Goal: Information Seeking & Learning: Check status

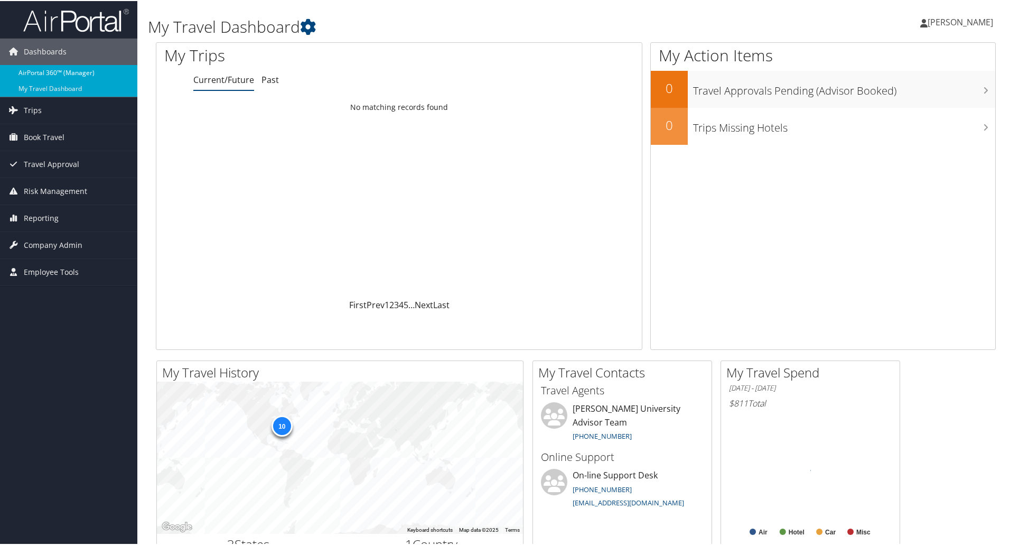
click at [32, 67] on link "AirPortal 360™ (Manager)" at bounding box center [68, 72] width 137 height 16
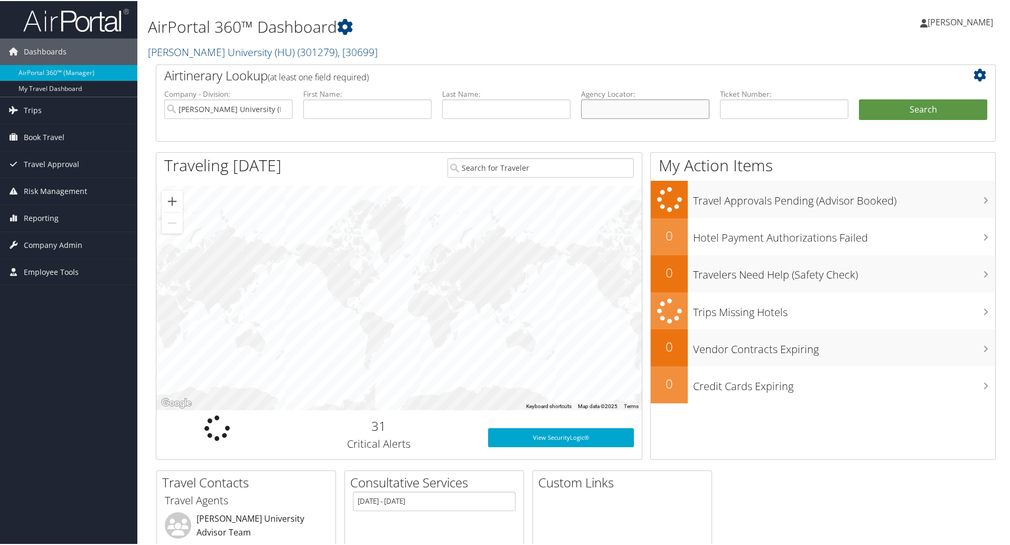
click at [609, 102] on input "text" at bounding box center [645, 108] width 128 height 20
paste input "CH2ZSF"
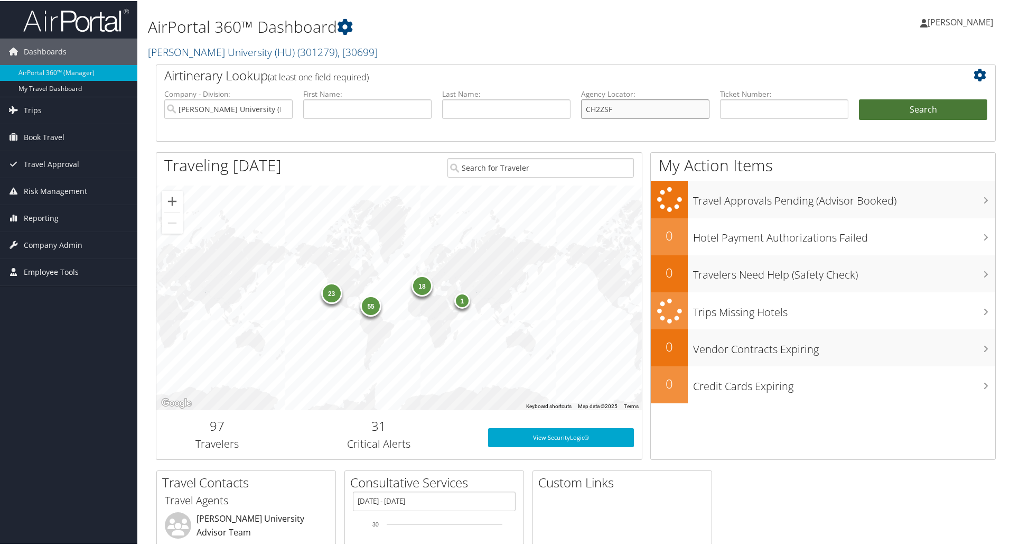
type input "CH2ZSF"
click at [902, 104] on button "Search" at bounding box center [923, 108] width 128 height 21
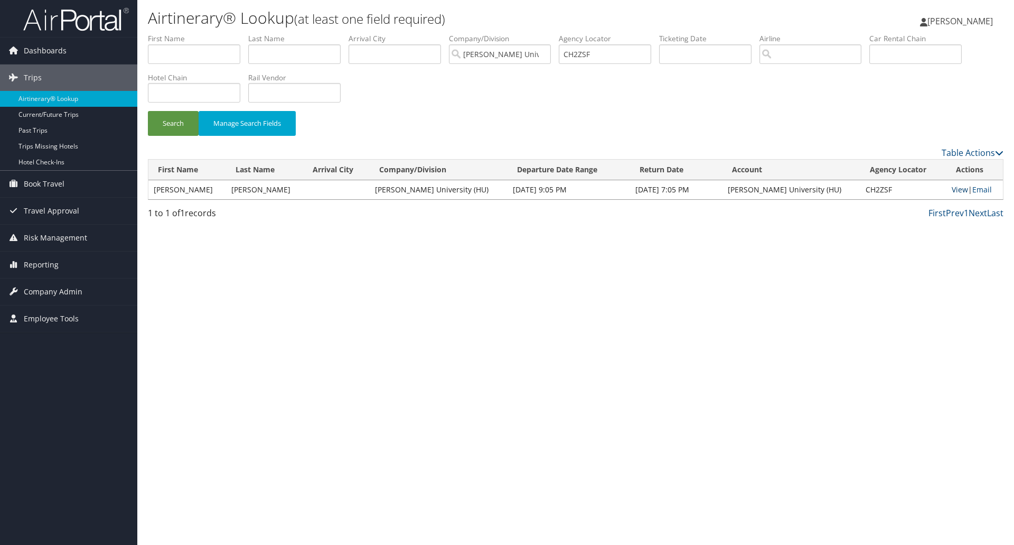
click at [952, 188] on link "View" at bounding box center [960, 189] width 16 height 10
click at [582, 56] on input "CH2ZSF" at bounding box center [605, 54] width 92 height 20
paste input "PMJTX"
click at [148, 111] on button "Search" at bounding box center [173, 123] width 51 height 25
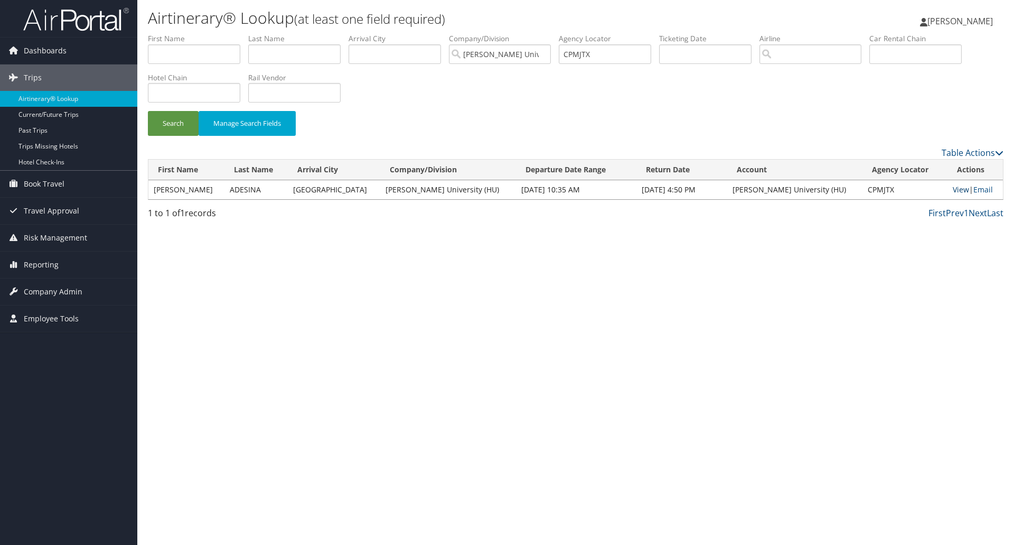
click at [953, 192] on link "View" at bounding box center [961, 189] width 16 height 10
click at [589, 55] on input "CPMJTX" at bounding box center [605, 54] width 92 height 20
paste input "NB9Z2"
click at [148, 111] on button "Search" at bounding box center [173, 123] width 51 height 25
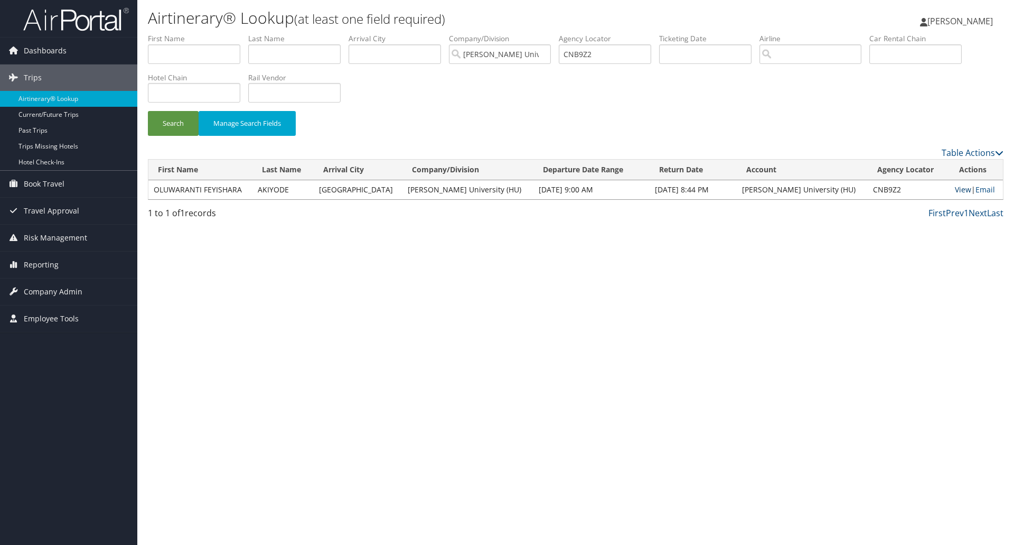
click at [959, 190] on link "View" at bounding box center [963, 189] width 16 height 10
click at [592, 58] on input "CNB9Z2" at bounding box center [605, 54] width 92 height 20
paste input "PK8WN"
click at [177, 127] on button "Search" at bounding box center [173, 123] width 51 height 25
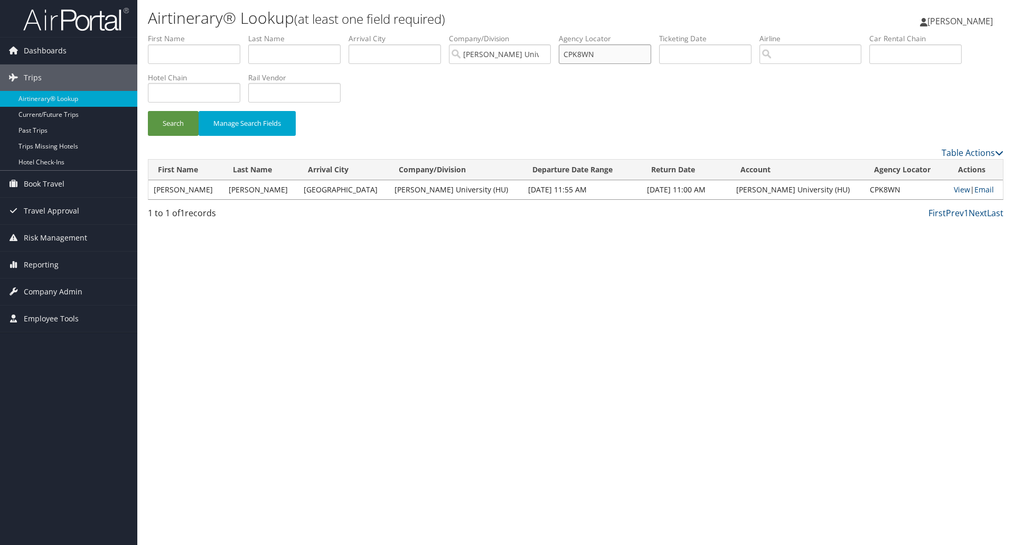
click at [584, 52] on input "CPK8WN" at bounding box center [605, 54] width 92 height 20
paste input "NN7NC"
click at [148, 111] on button "Search" at bounding box center [173, 123] width 51 height 25
click at [953, 191] on link "View" at bounding box center [961, 189] width 16 height 10
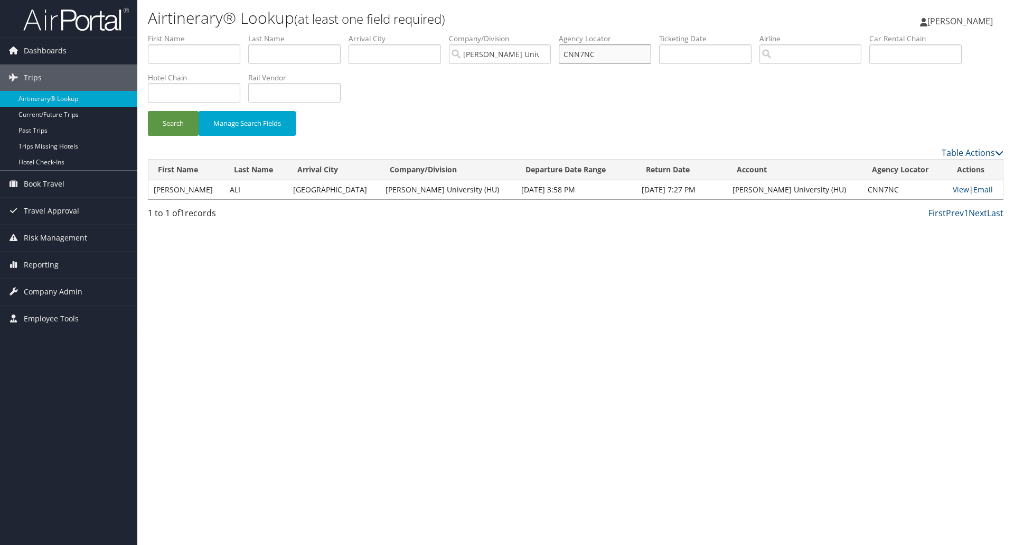
click at [596, 57] on input "CNN7NC" at bounding box center [605, 54] width 92 height 20
paste input "YGP7"
type input "CNYGP7"
click at [148, 111] on button "Search" at bounding box center [173, 123] width 51 height 25
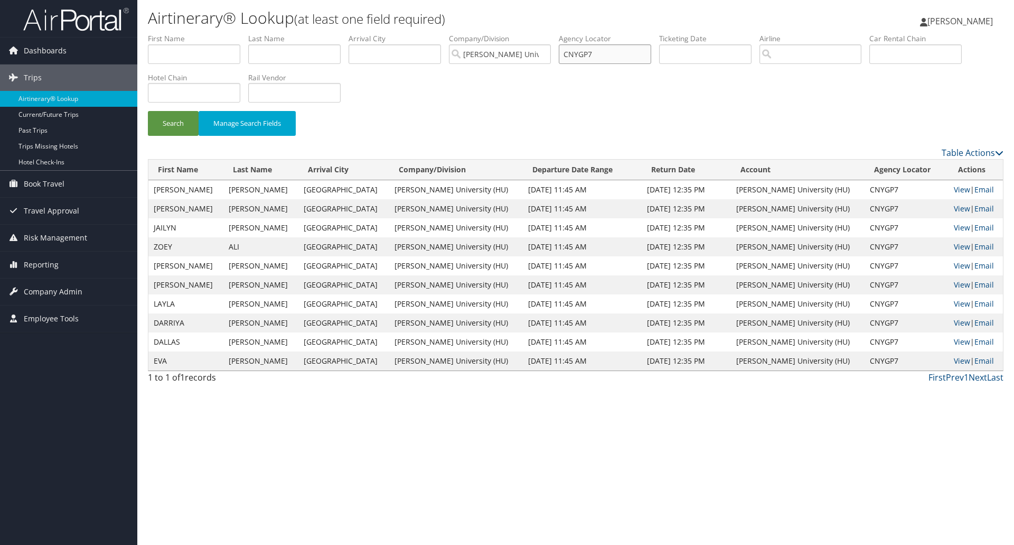
click at [588, 56] on input "CNYGP7" at bounding box center [605, 54] width 92 height 20
drag, startPoint x: 588, startPoint y: 56, endPoint x: 503, endPoint y: 122, distance: 107.7
click at [503, 122] on div "Search Manage Search Fields" at bounding box center [576, 128] width 872 height 35
click at [954, 189] on link "View" at bounding box center [962, 189] width 16 height 10
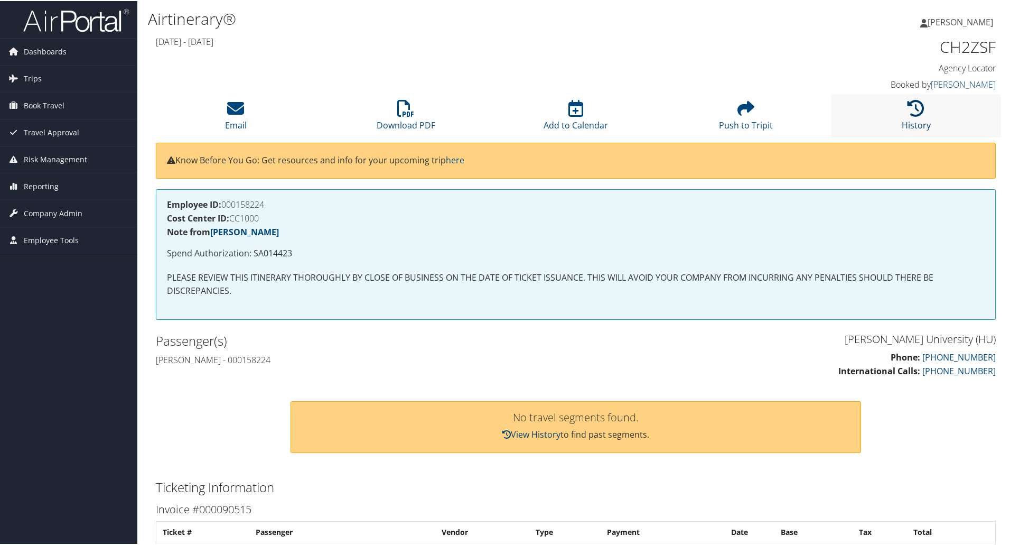
click at [908, 113] on icon at bounding box center [916, 107] width 17 height 17
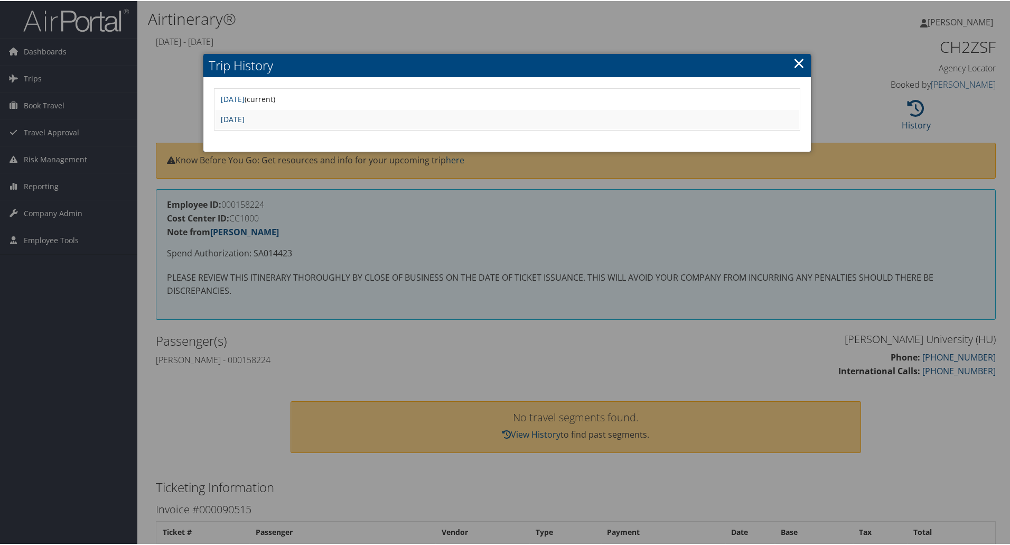
click at [245, 120] on link "Fri Jun 6 13:40:32 MDT 2025" at bounding box center [233, 118] width 24 height 10
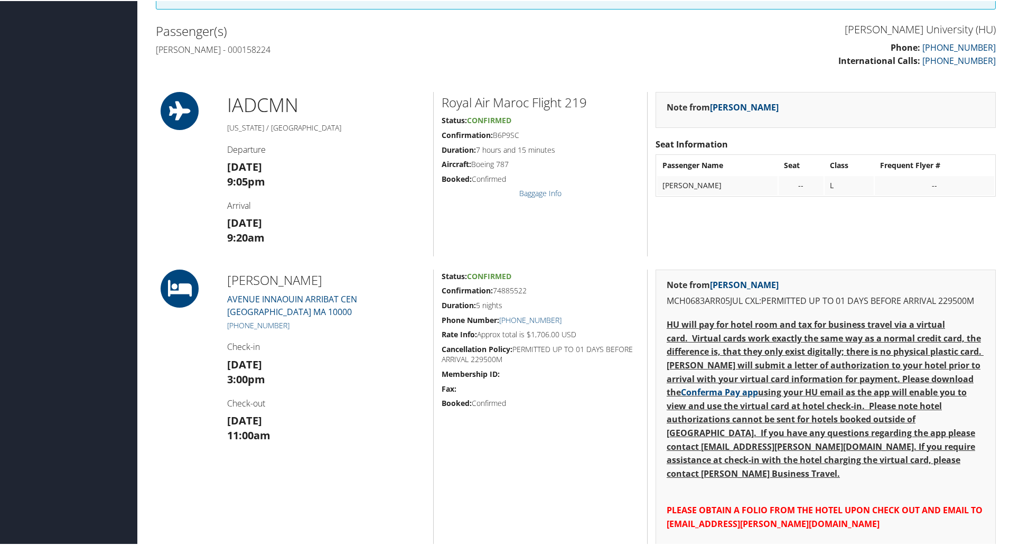
scroll to position [370, 0]
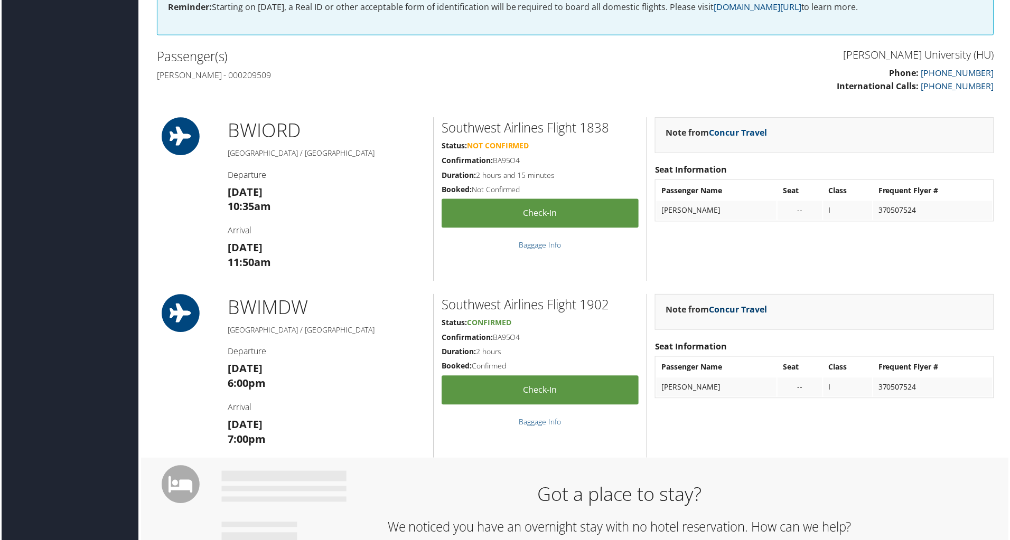
scroll to position [211, 0]
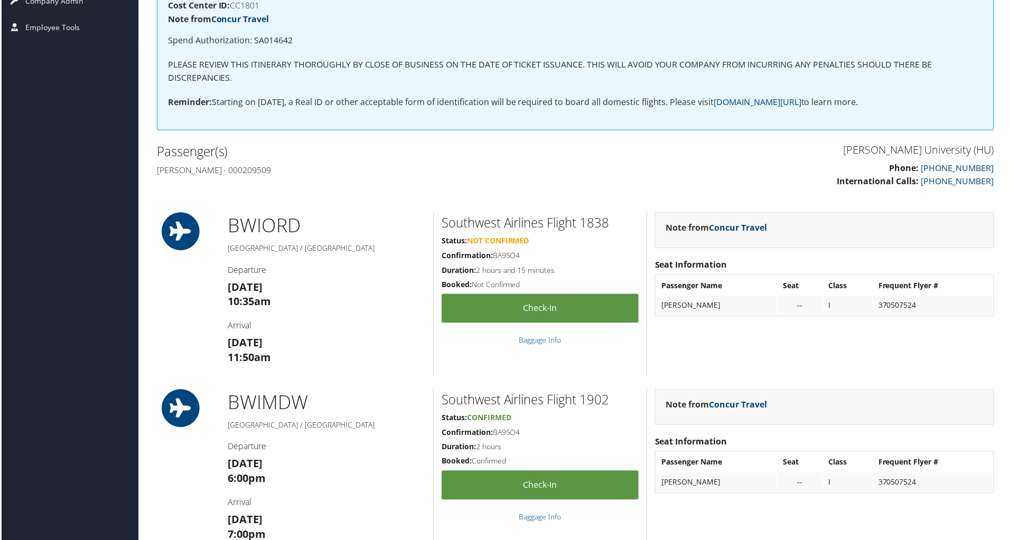
click at [242, 170] on h4 "Simeon kolawole Adesina - 000209509" at bounding box center [362, 171] width 412 height 12
copy h4 "Adesina"
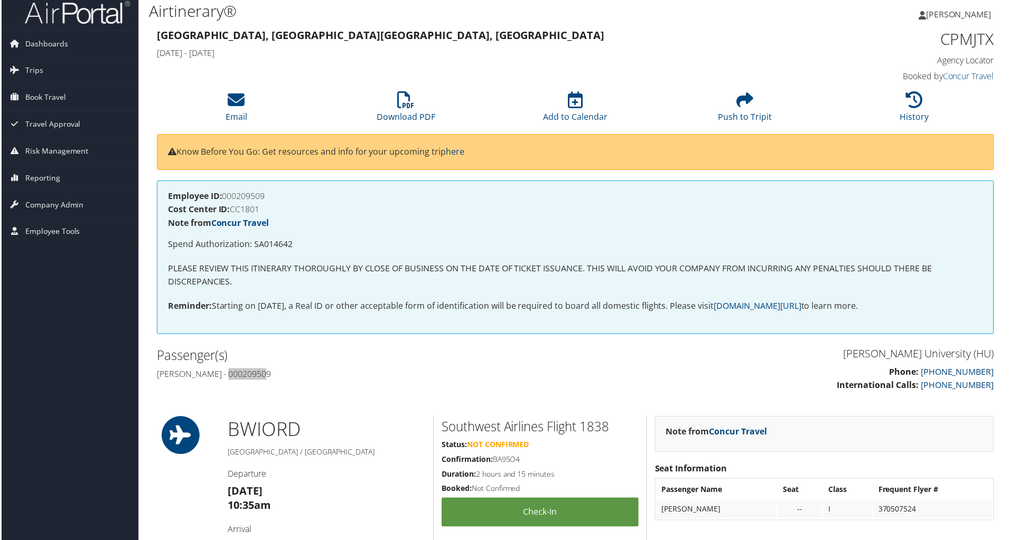
scroll to position [0, 0]
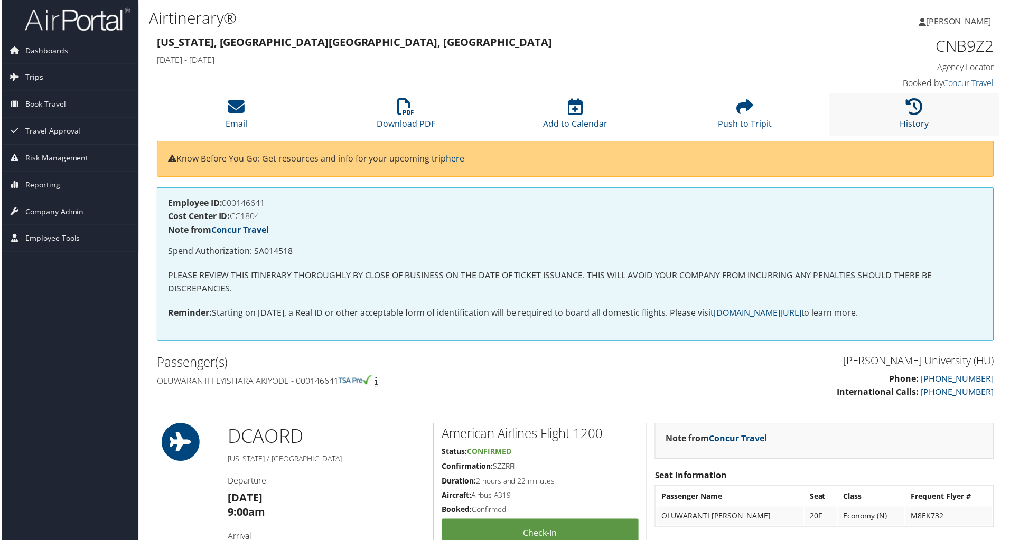
click at [910, 106] on icon at bounding box center [916, 107] width 17 height 17
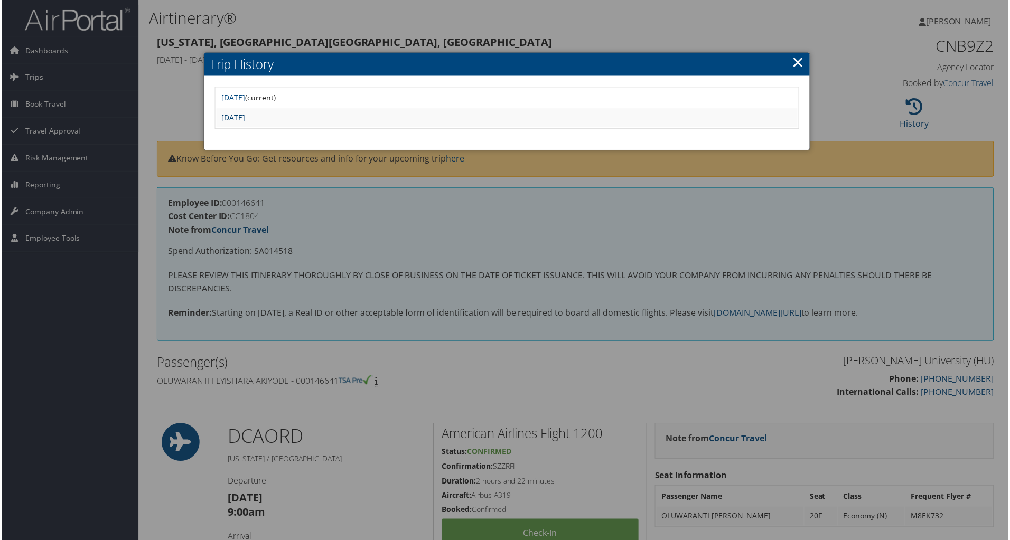
click at [245, 115] on link "[DATE]" at bounding box center [233, 118] width 24 height 10
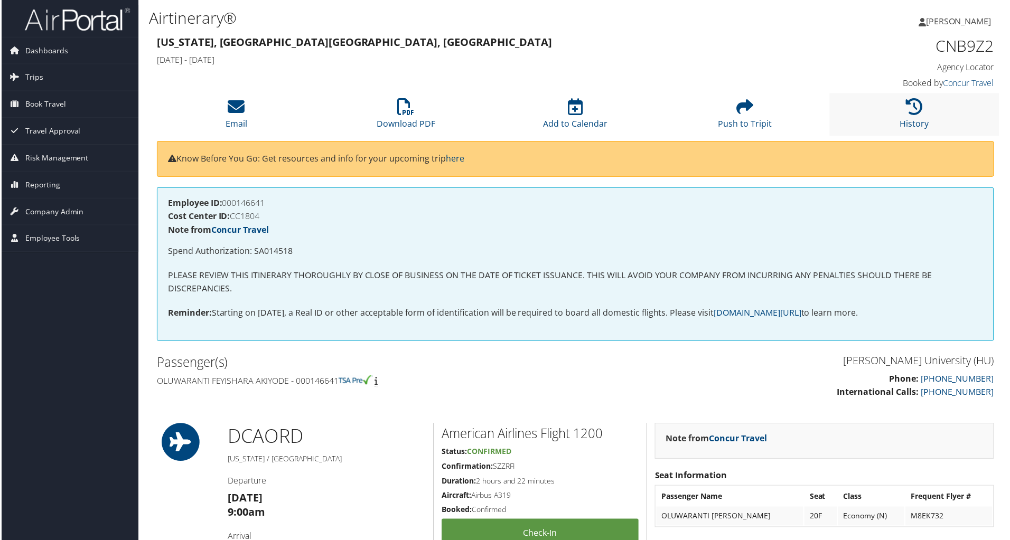
click at [895, 109] on li "History" at bounding box center [916, 115] width 170 height 43
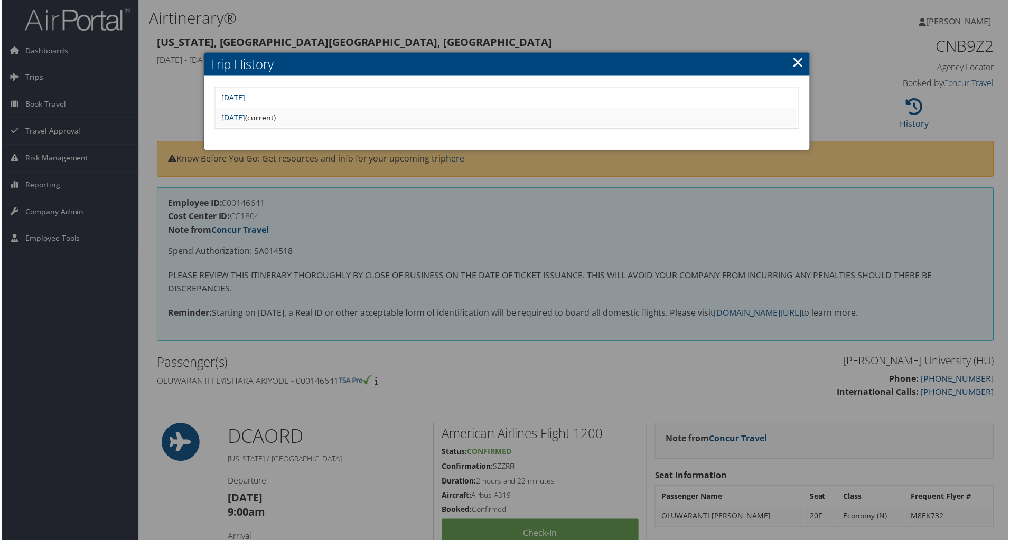
click at [245, 99] on link "[DATE]" at bounding box center [233, 98] width 24 height 10
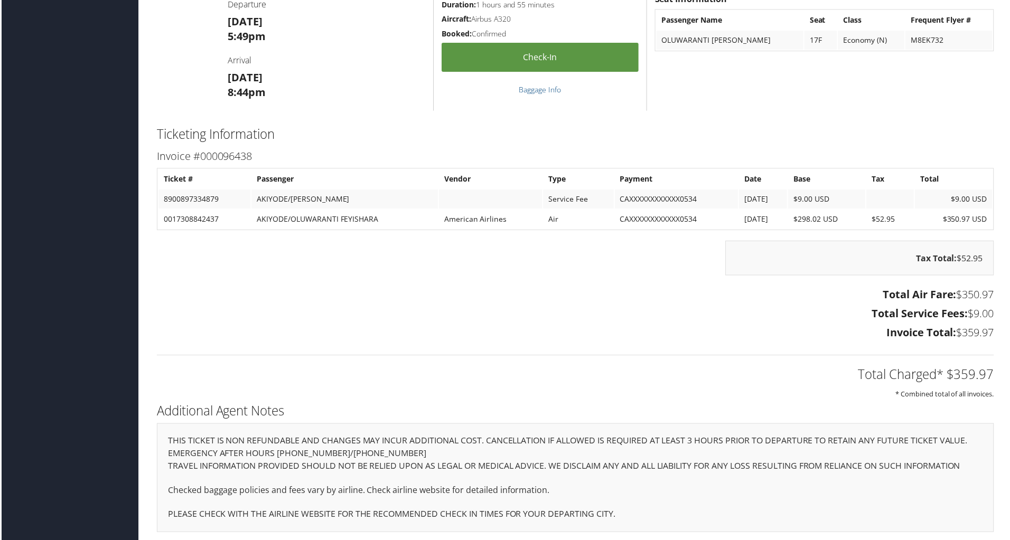
scroll to position [823, 0]
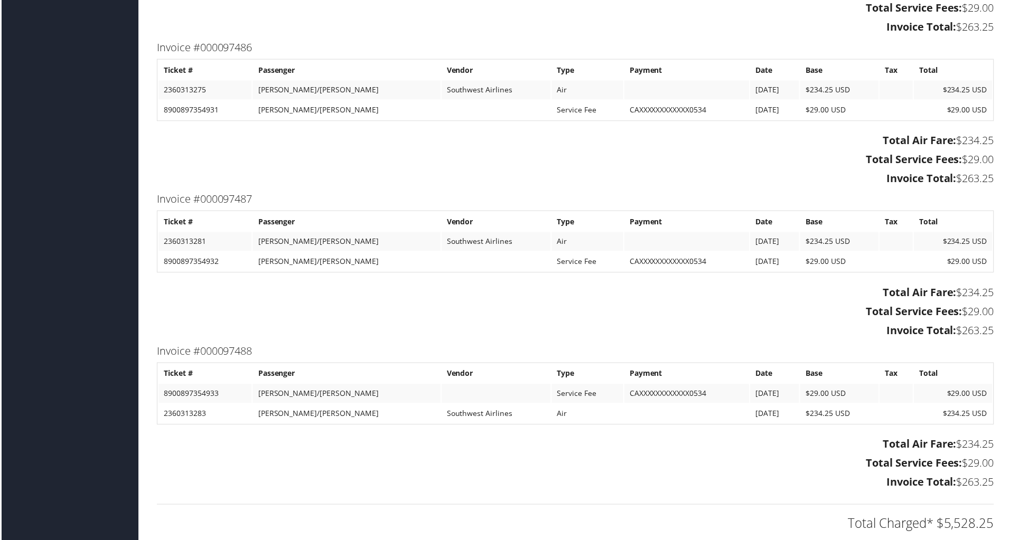
scroll to position [4660, 0]
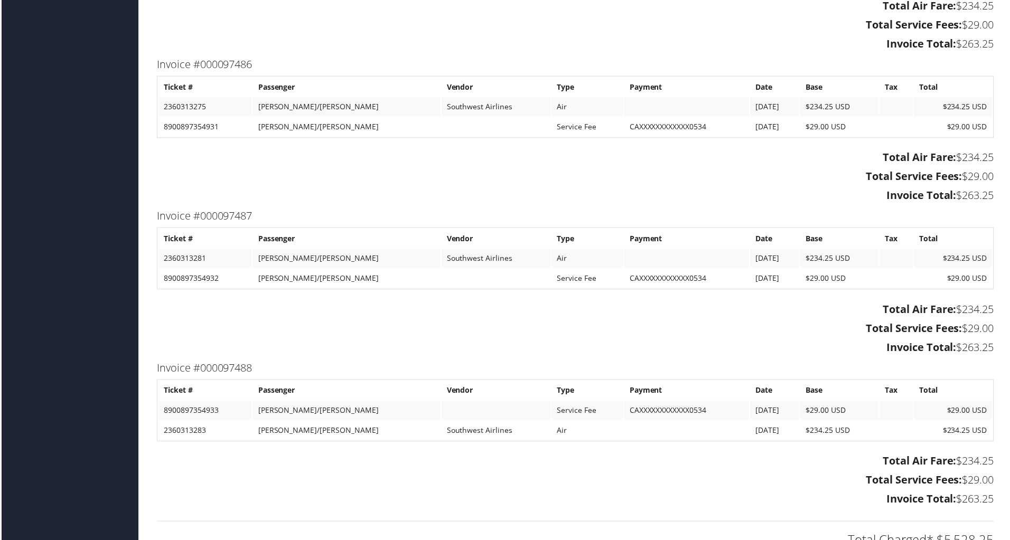
click at [866, 423] on td "$234.25 USD" at bounding box center [840, 432] width 79 height 19
click at [817, 255] on td "$234.25 USD" at bounding box center [840, 259] width 79 height 19
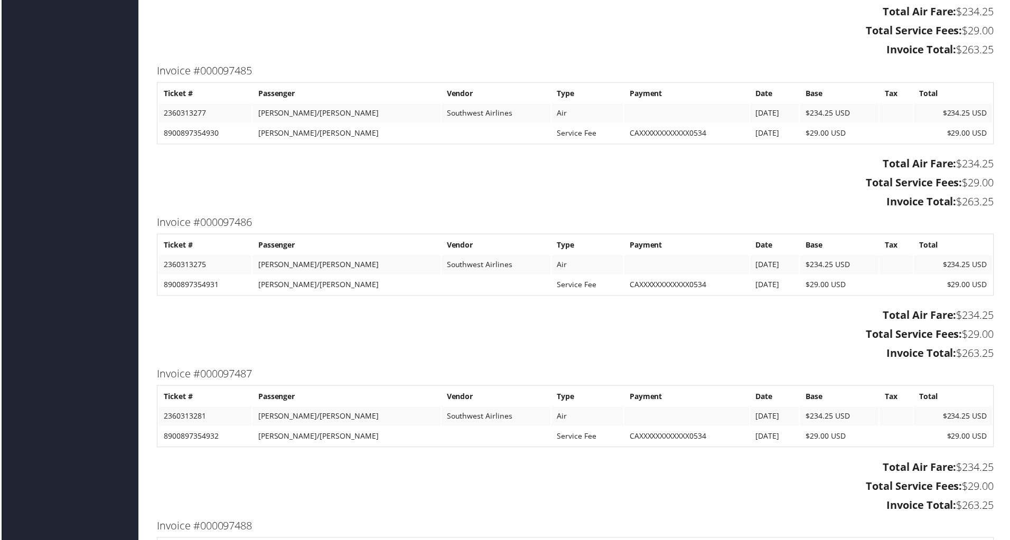
click at [801, 284] on td "$29.00 USD" at bounding box center [840, 285] width 79 height 19
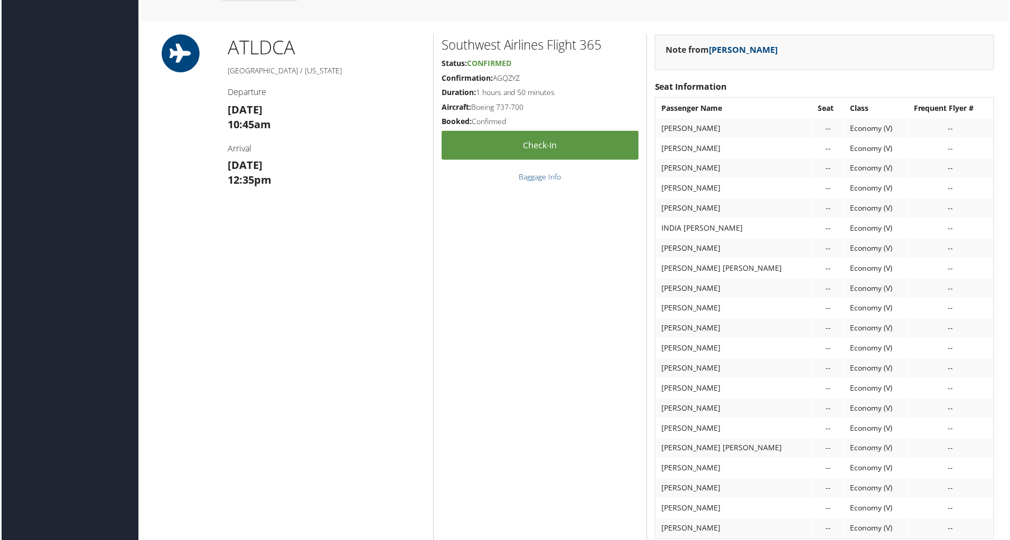
scroll to position [1438, 0]
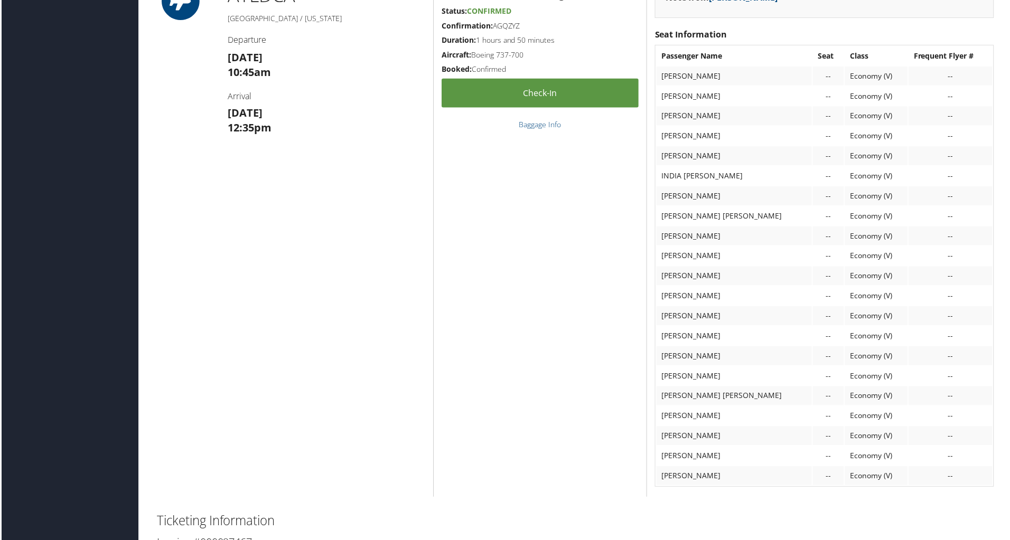
click at [688, 478] on td "JOSEPH WARRICK BELL" at bounding box center [735, 477] width 156 height 19
click at [684, 459] on td "STACY POLANCO" at bounding box center [735, 457] width 156 height 19
click at [679, 440] on td "KAMIEN FAISON" at bounding box center [735, 437] width 156 height 19
click at [679, 418] on td "AMIRA HARRIS" at bounding box center [735, 417] width 156 height 19
click at [677, 396] on td "MICHAEL AMO ARTHUR" at bounding box center [735, 397] width 156 height 19
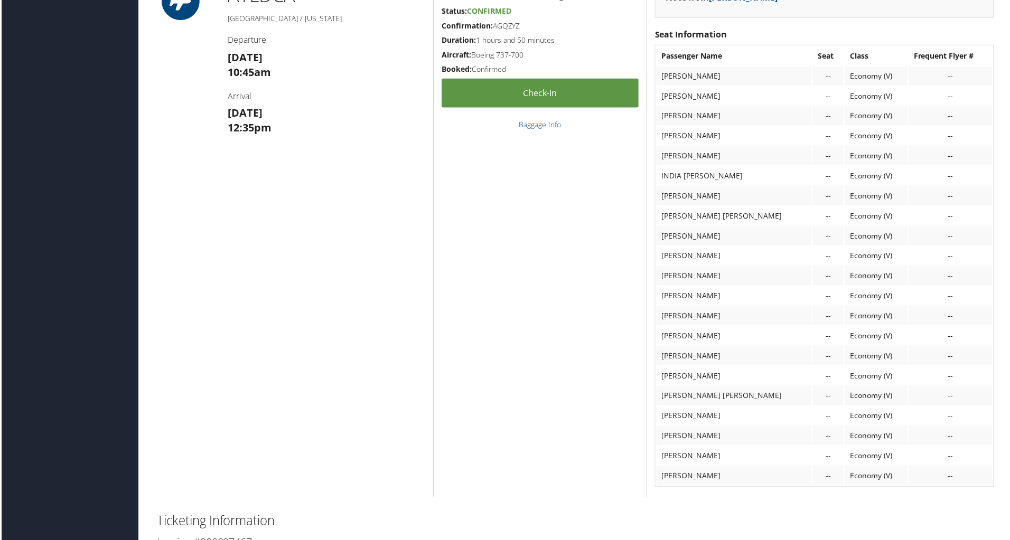
click at [676, 376] on td "DALLAS MCELRATH" at bounding box center [735, 377] width 156 height 19
click at [676, 351] on td "LAYLA WARRICK" at bounding box center [735, 357] width 156 height 19
click at [675, 338] on td "XAVIER WILSON" at bounding box center [735, 337] width 156 height 19
click at [680, 317] on td "JAILYN WHITTAKER" at bounding box center [735, 316] width 156 height 19
click at [677, 296] on td "TYLER WAUGH" at bounding box center [735, 296] width 156 height 19
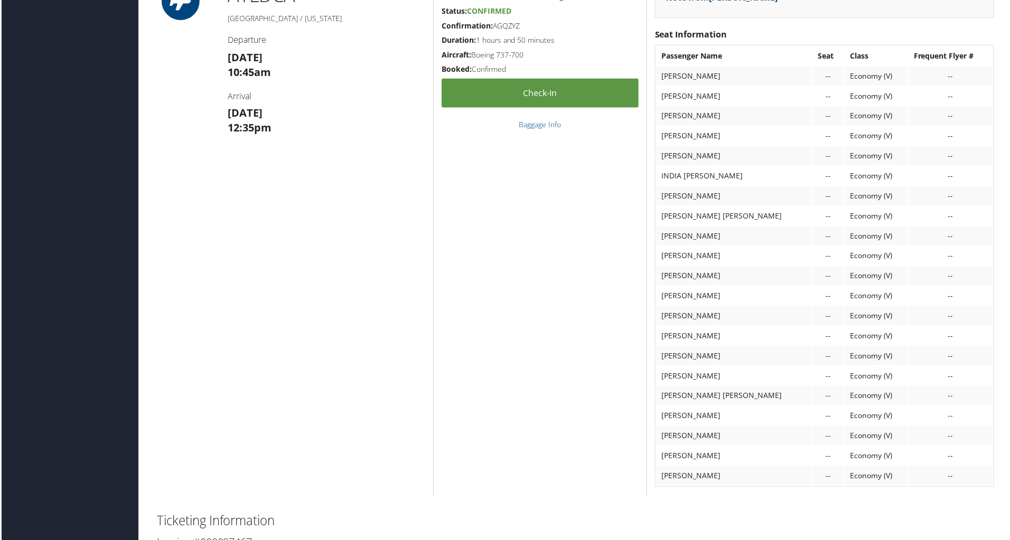
click at [674, 277] on td "HUGH WATTS" at bounding box center [735, 276] width 156 height 19
click at [671, 259] on td "EVA WATSON" at bounding box center [735, 256] width 156 height 19
click at [674, 234] on td "DARRIYA STROTHER" at bounding box center [735, 236] width 156 height 19
click at [674, 214] on td "KENNEDY PHELPS" at bounding box center [735, 216] width 156 height 19
click at [671, 198] on td "KALEB MURRAY" at bounding box center [735, 196] width 156 height 19
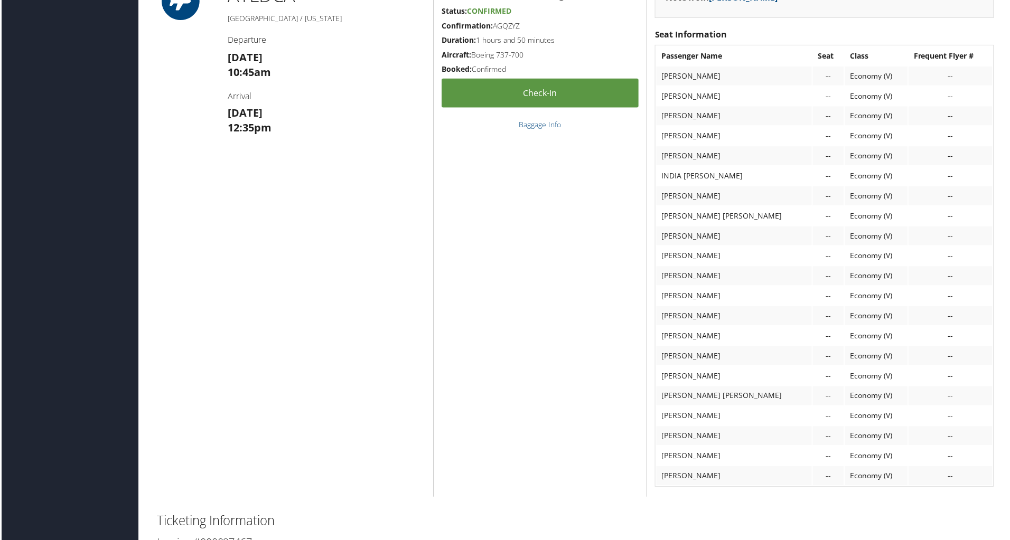
click at [670, 177] on td "INDIA FOREMAN" at bounding box center [735, 176] width 156 height 19
click at [670, 155] on td "MAKAYLA EVANS" at bounding box center [735, 156] width 156 height 19
click at [669, 137] on td "TYLER CABBELL" at bounding box center [735, 136] width 156 height 19
click at [669, 115] on td "SHANE BRENT" at bounding box center [735, 116] width 156 height 19
click at [669, 95] on td "MICHAELA ALSTON" at bounding box center [735, 96] width 156 height 19
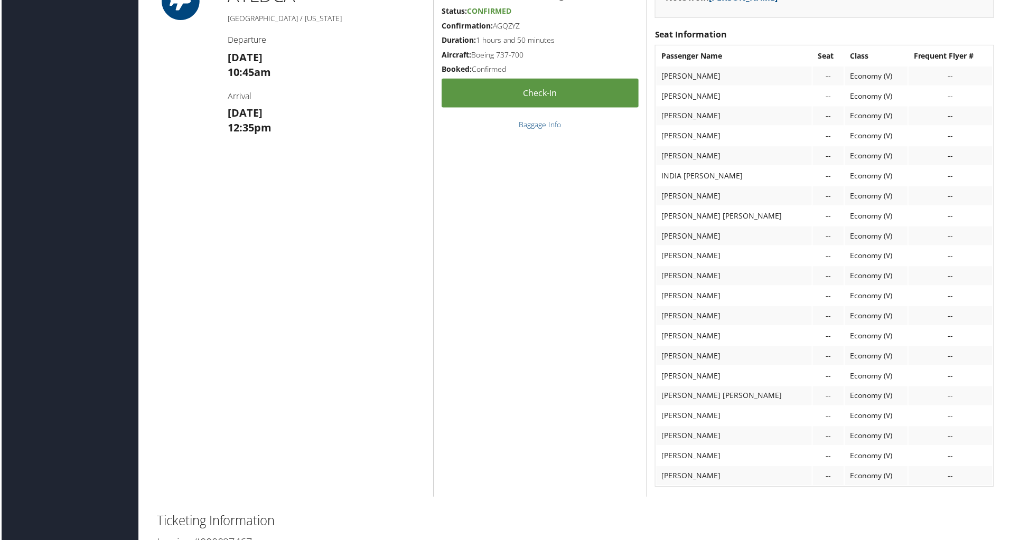
click at [670, 80] on td "ZOEY ALI" at bounding box center [735, 76] width 156 height 19
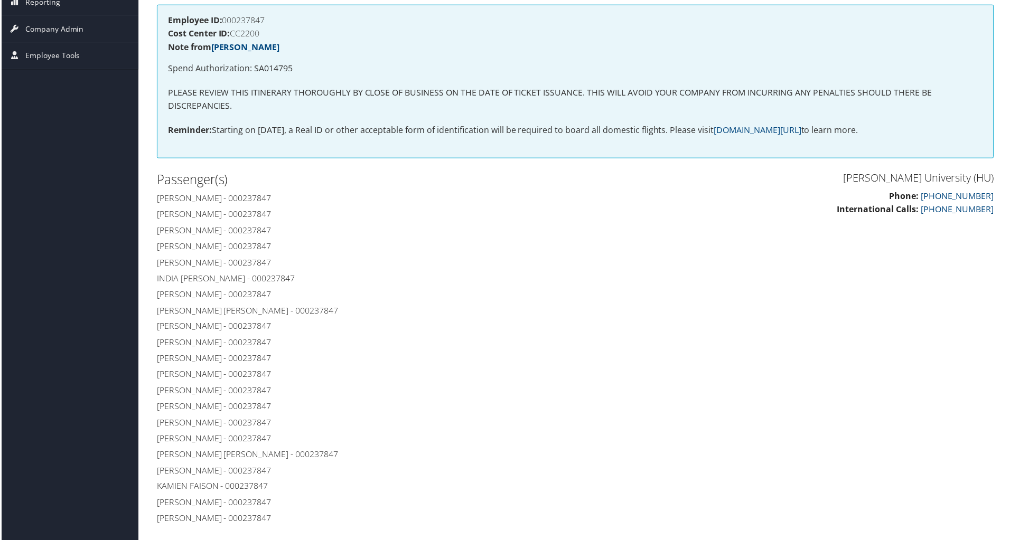
scroll to position [211, 0]
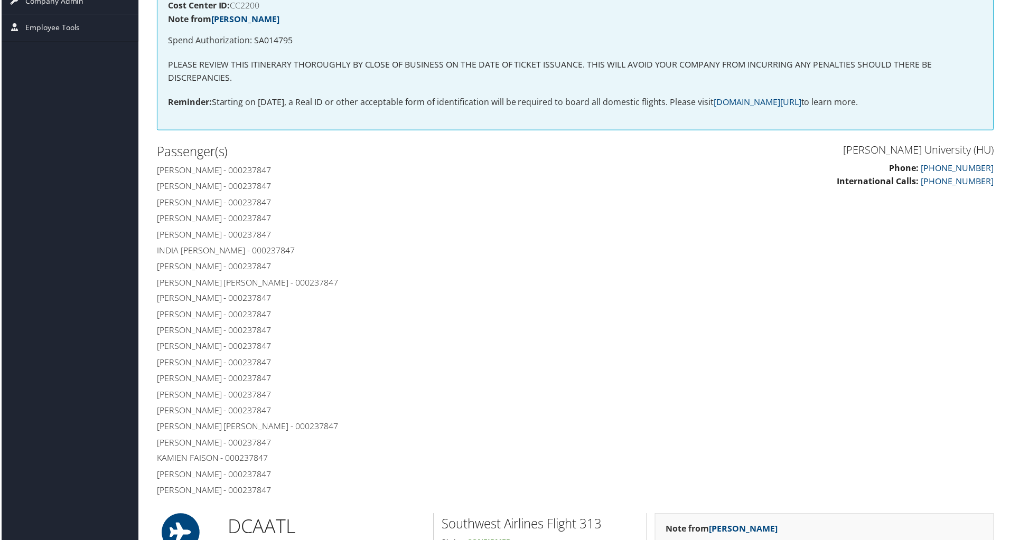
drag, startPoint x: 691, startPoint y: 236, endPoint x: 630, endPoint y: 238, distance: 61.8
click at [630, 238] on div "Howard University (HU) Phone: 866-390-7205 International Calls: 801-829-7450 Pa…" at bounding box center [576, 322] width 856 height 361
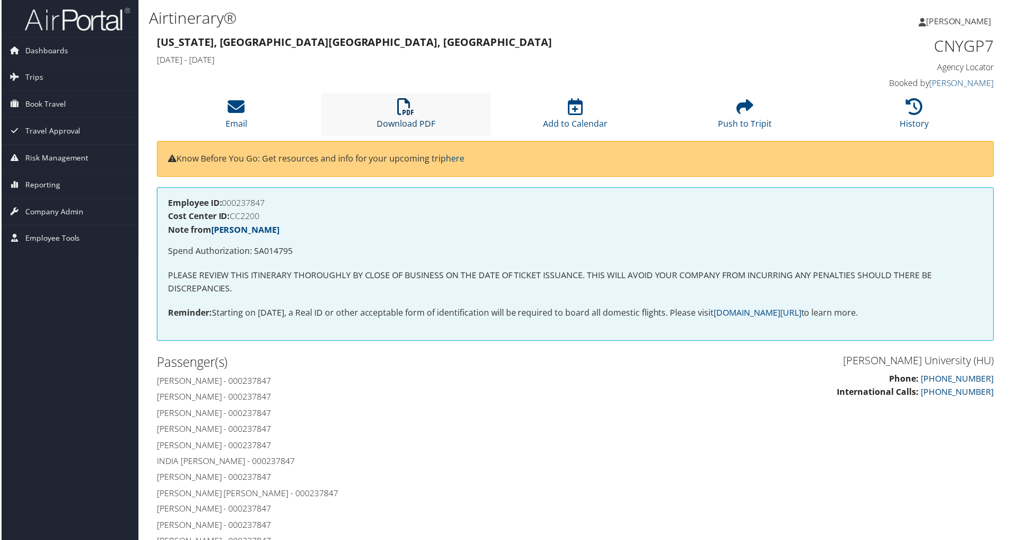
click at [402, 112] on icon at bounding box center [405, 107] width 17 height 17
